Goal: Register for event/course

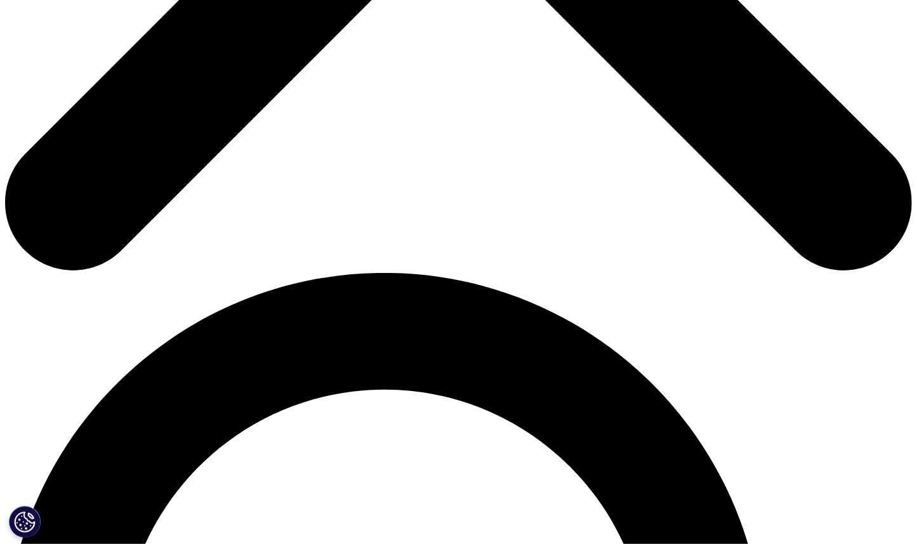
scroll to position [722, 0]
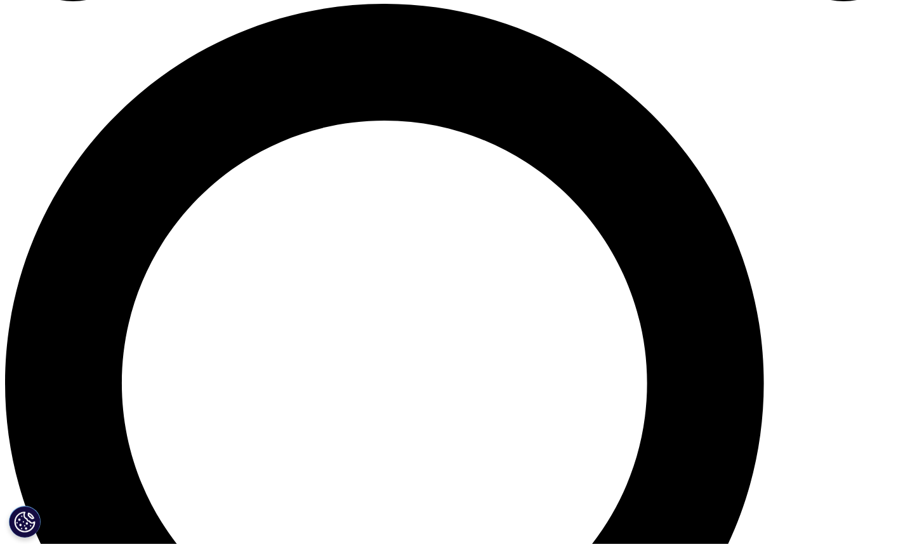
scroll to position [949, 0]
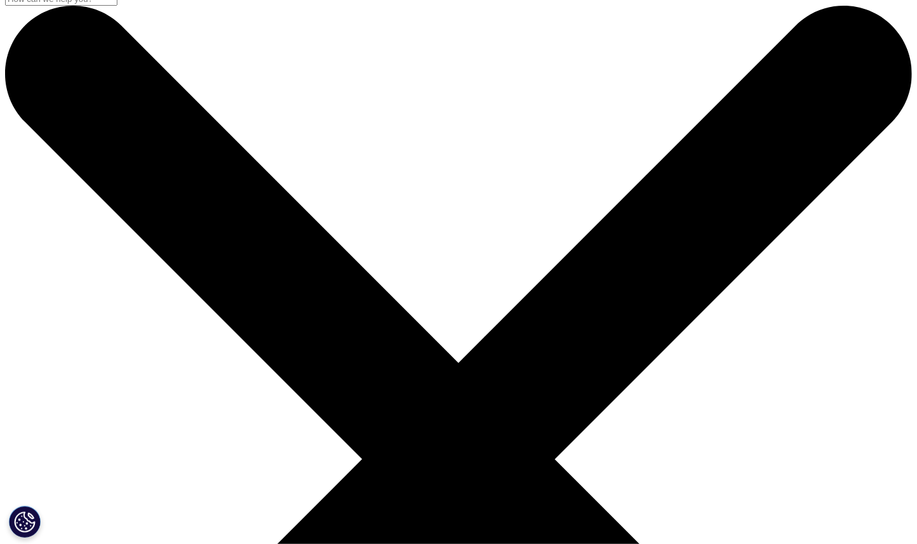
scroll to position [0, 0]
